Goal: Task Accomplishment & Management: Manage account settings

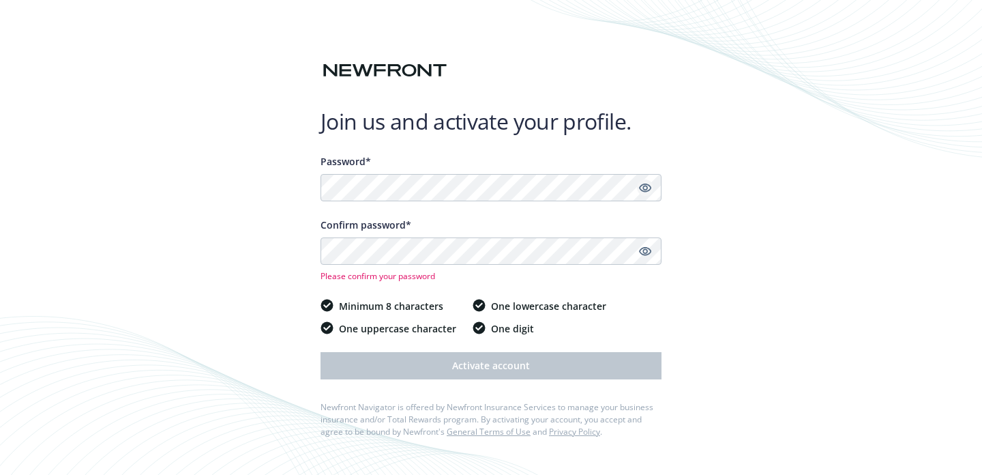
click at [644, 187] on icon "Show password" at bounding box center [645, 188] width 12 height 9
click at [651, 251] on icon "Show password" at bounding box center [645, 251] width 12 height 9
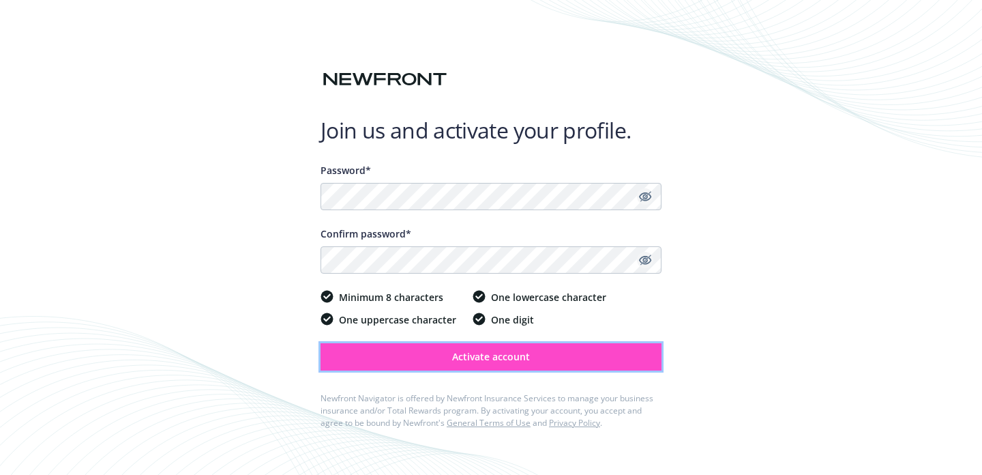
click at [496, 354] on span "Activate account" at bounding box center [491, 356] width 78 height 13
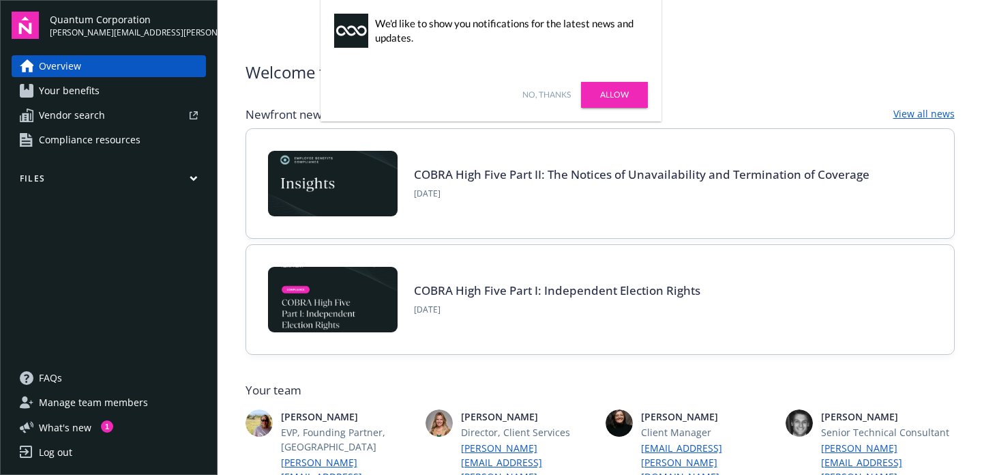
click at [622, 93] on link "Allow" at bounding box center [614, 95] width 67 height 26
